Goal: Task Accomplishment & Management: Complete application form

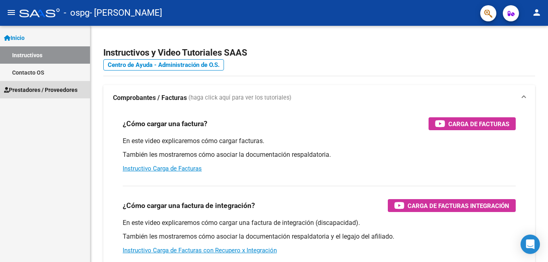
click at [36, 89] on span "Prestadores / Proveedores" at bounding box center [40, 90] width 73 height 9
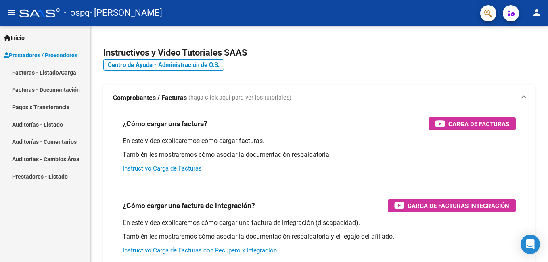
click at [30, 69] on link "Facturas - Listado/Carga" at bounding box center [45, 72] width 90 height 17
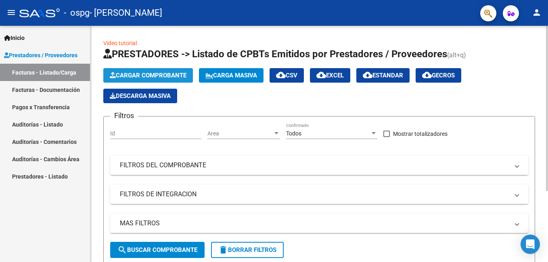
click at [126, 70] on button "Cargar Comprobante" at bounding box center [148, 75] width 90 height 15
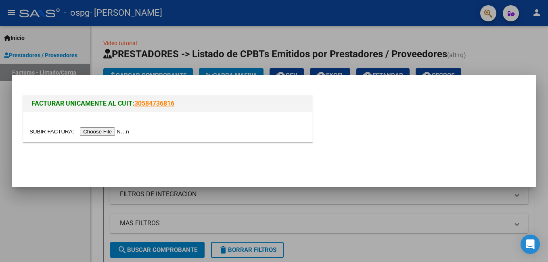
click at [98, 131] on input "file" at bounding box center [80, 132] width 102 height 8
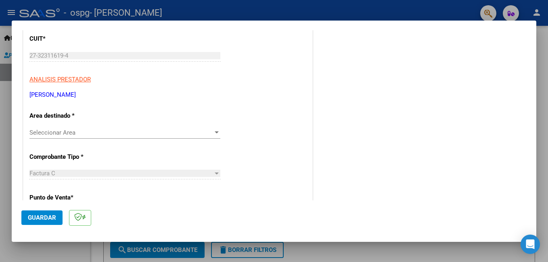
scroll to position [111, 0]
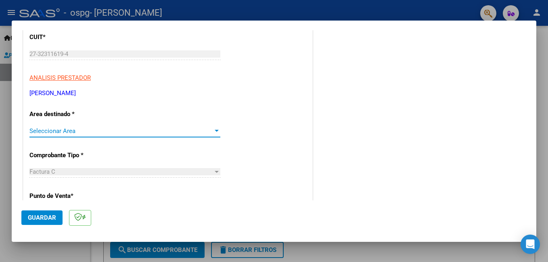
click at [215, 132] on div at bounding box center [216, 131] width 7 height 6
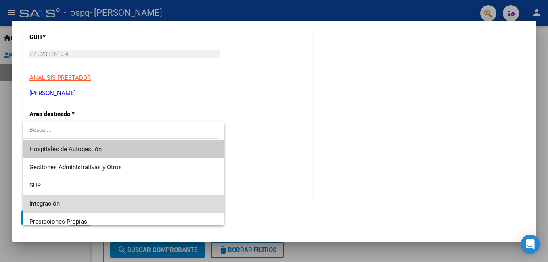
click at [124, 200] on span "Integración" at bounding box center [123, 204] width 188 height 18
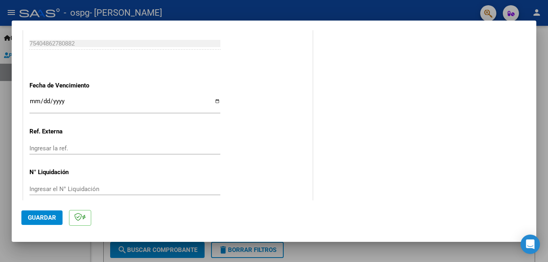
scroll to position [540, 0]
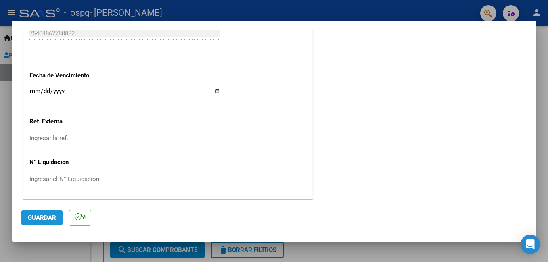
click at [49, 215] on span "Guardar" at bounding box center [42, 217] width 28 height 7
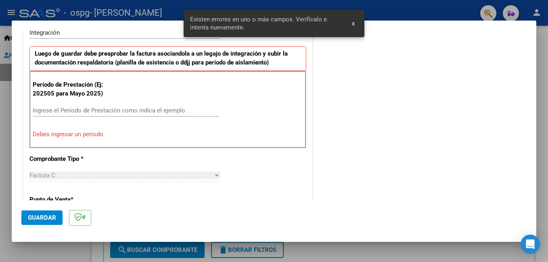
scroll to position [196, 0]
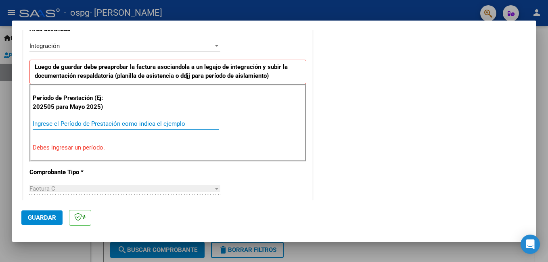
click at [51, 126] on input "Ingrese el Período de Prestación como indica el ejemplo" at bounding box center [126, 123] width 186 height 7
type input "2025"
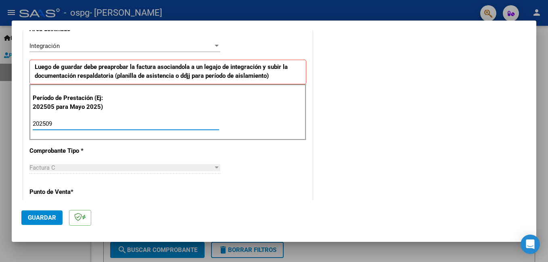
type input "202509"
click at [47, 105] on p "Período de Prestación (Ej: 202505 para Mayo 2025)" at bounding box center [73, 103] width 81 height 18
click at [46, 125] on input "202509" at bounding box center [126, 123] width 186 height 7
click at [47, 224] on button "Guardar" at bounding box center [41, 218] width 41 height 15
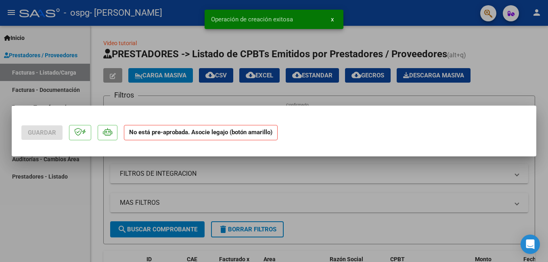
scroll to position [0, 0]
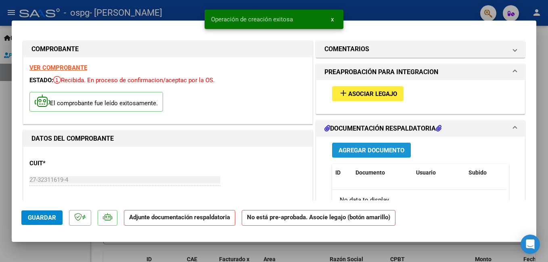
click at [344, 151] on span "Agregar Documento" at bounding box center [372, 150] width 66 height 7
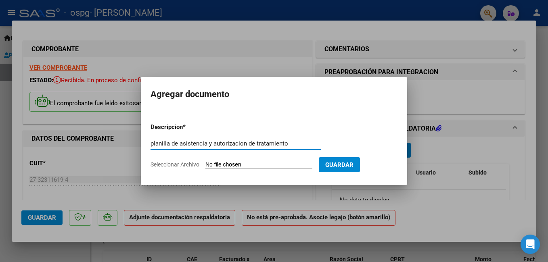
type input "planilla de asistencia y autorizacion de tratamiento"
click at [247, 164] on input "Seleccionar Archivo" at bounding box center [258, 165] width 107 height 8
type input "C:\fakepath\Planilla de asistencia [PERSON_NAME] - SEPTIEMBRE.jpeg"
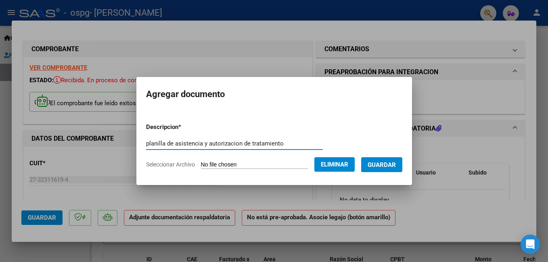
drag, startPoint x: 281, startPoint y: 143, endPoint x: 204, endPoint y: 145, distance: 76.3
click at [204, 145] on input "planilla de asistencia y autorizacion de tratamiento" at bounding box center [234, 143] width 177 height 7
type input "planilla de asistencia"
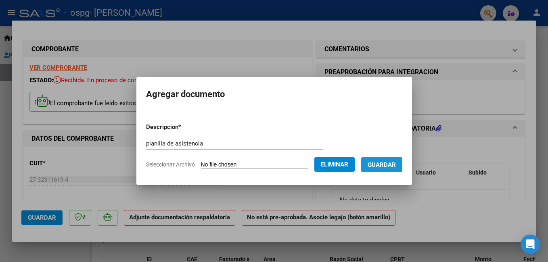
click at [376, 165] on span "Guardar" at bounding box center [382, 164] width 28 height 7
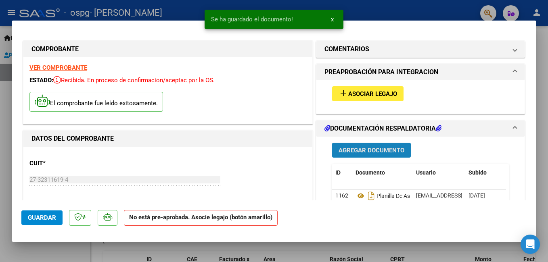
click at [357, 150] on span "Agregar Documento" at bounding box center [372, 150] width 66 height 7
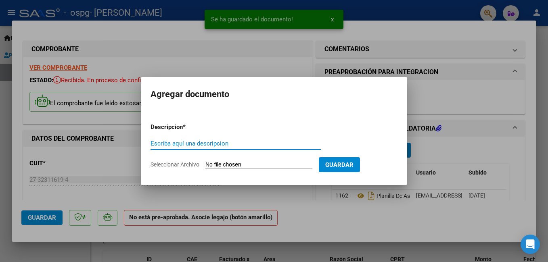
click at [245, 142] on input "Escriba aquí una descripcion" at bounding box center [236, 143] width 170 height 7
paste input "y autorizacion de tratamiento"
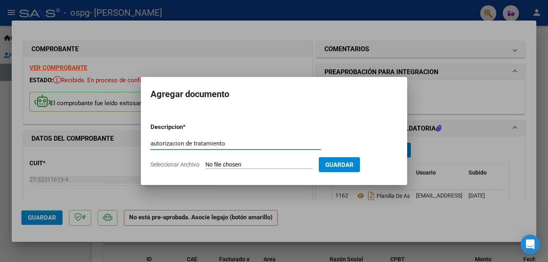
type input "autorizacion de tratamiento"
click at [228, 163] on input "Seleccionar Archivo" at bounding box center [258, 165] width 107 height 8
type input "C:\fakepath\AUTORIZACIONES [DATE] A DIC PSICO.jpg"
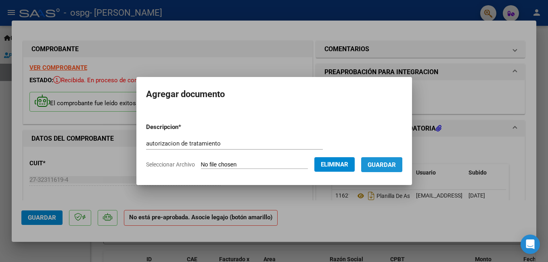
click at [376, 167] on span "Guardar" at bounding box center [382, 164] width 28 height 7
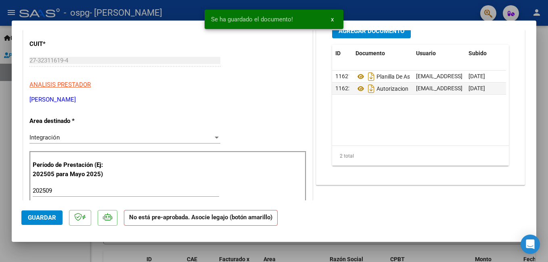
scroll to position [121, 0]
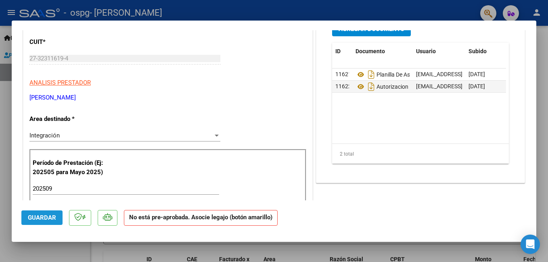
click at [46, 215] on span "Guardar" at bounding box center [42, 217] width 28 height 7
click at [96, 251] on div at bounding box center [274, 131] width 548 height 262
type input "$ 0,00"
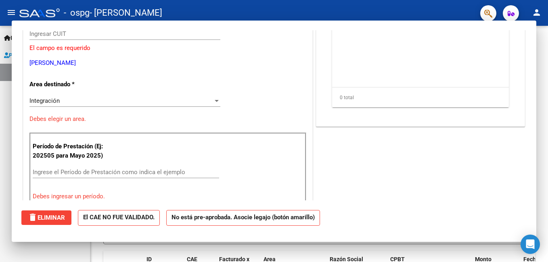
scroll to position [97, 0]
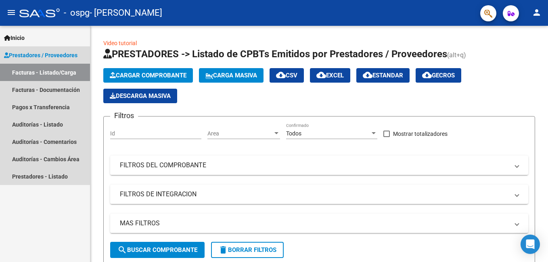
click at [34, 58] on span "Prestadores / Proveedores" at bounding box center [40, 55] width 73 height 9
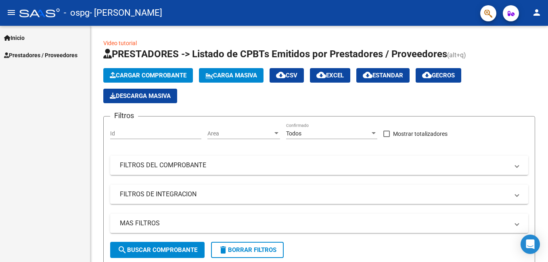
click at [34, 58] on span "Prestadores / Proveedores" at bounding box center [40, 55] width 73 height 9
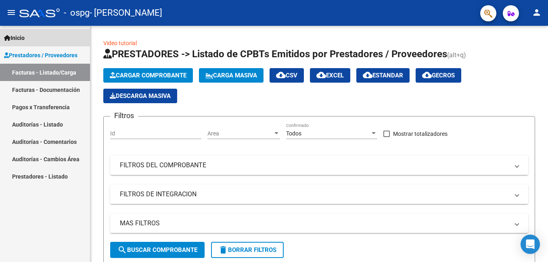
click at [19, 35] on span "Inicio" at bounding box center [14, 37] width 21 height 9
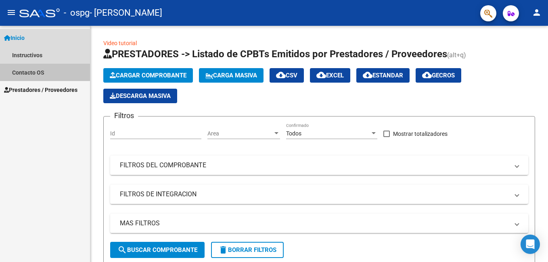
click at [22, 74] on link "Contacto OS" at bounding box center [45, 72] width 90 height 17
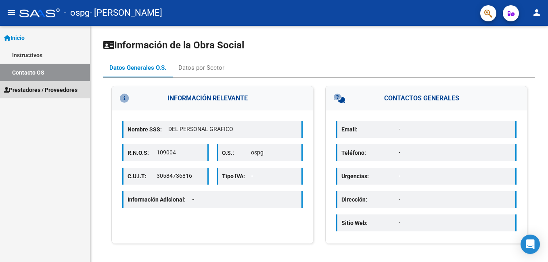
click at [25, 92] on span "Prestadores / Proveedores" at bounding box center [40, 90] width 73 height 9
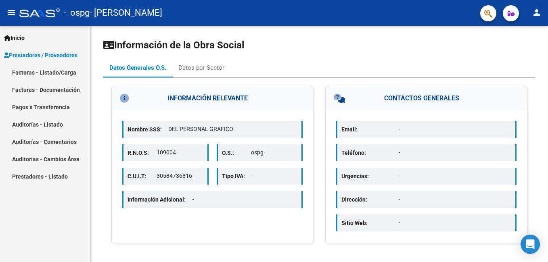
click at [41, 174] on link "Prestadores - Listado" at bounding box center [45, 176] width 90 height 17
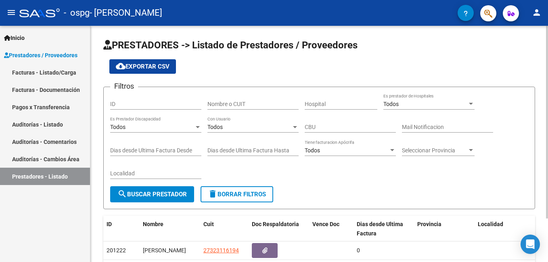
click at [542, 0] on html "menu - ospg - [PERSON_NAME] person Inicio Instructivos Contacto OS Prestadores …" at bounding box center [274, 131] width 548 height 262
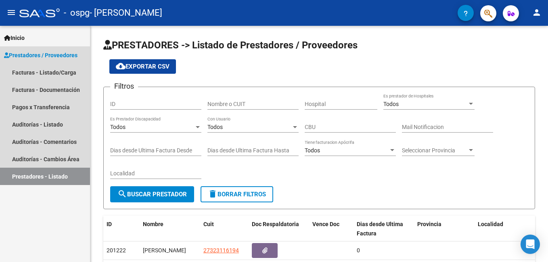
click at [40, 54] on span "Prestadores / Proveedores" at bounding box center [40, 55] width 73 height 9
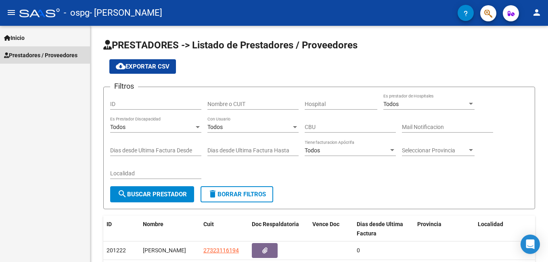
click at [40, 54] on span "Prestadores / Proveedores" at bounding box center [40, 55] width 73 height 9
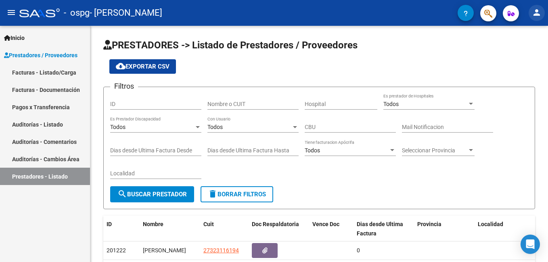
click at [537, 17] on mat-icon "person" at bounding box center [537, 13] width 10 height 10
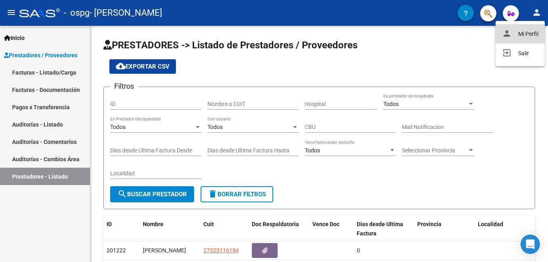
click at [522, 40] on button "person Mi Perfil" at bounding box center [520, 33] width 49 height 19
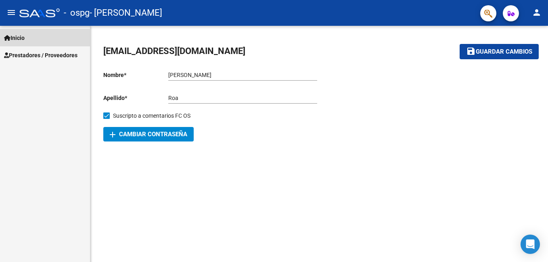
click at [21, 39] on span "Inicio" at bounding box center [14, 37] width 21 height 9
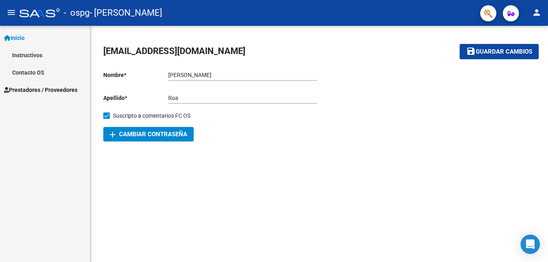
click at [33, 88] on span "Prestadores / Proveedores" at bounding box center [40, 90] width 73 height 9
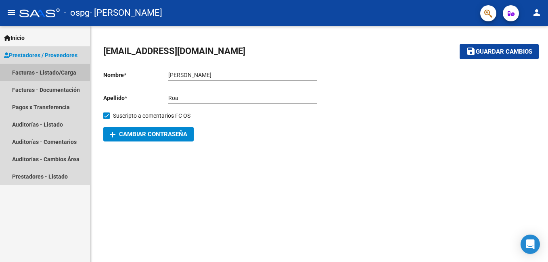
click at [29, 79] on link "Facturas - Listado/Carga" at bounding box center [45, 72] width 90 height 17
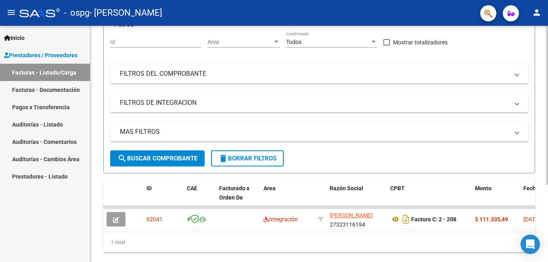
scroll to position [114, 0]
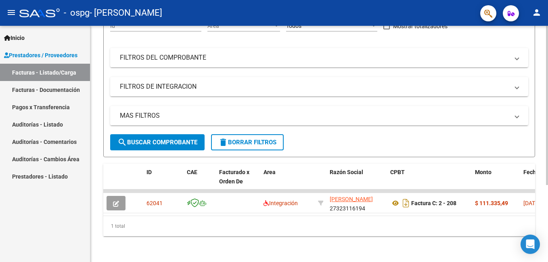
click at [542, 237] on div "Video tutorial PRESTADORES -> Listado de CPBTs Emitidos por Prestadores / Prove…" at bounding box center [320, 90] width 460 height 344
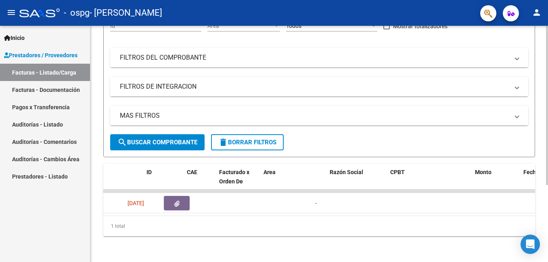
scroll to position [0, 0]
